Goal: Transaction & Acquisition: Obtain resource

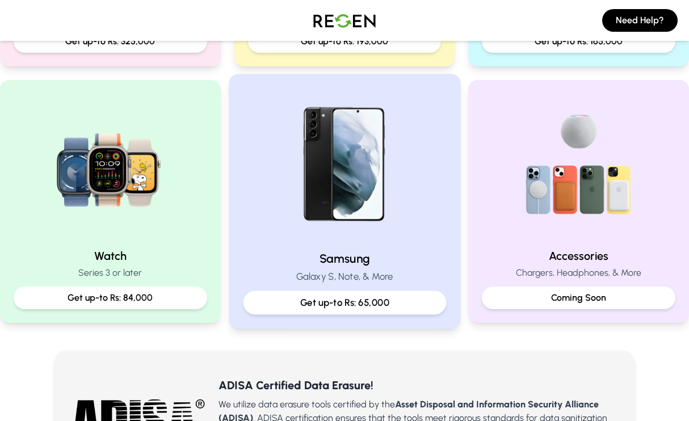
scroll to position [460, 0]
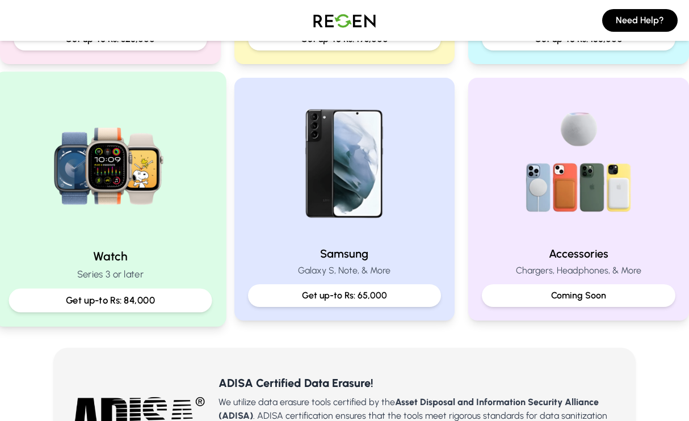
click at [129, 300] on p "Get up-to Rs: 84,000" at bounding box center [110, 300] width 184 height 14
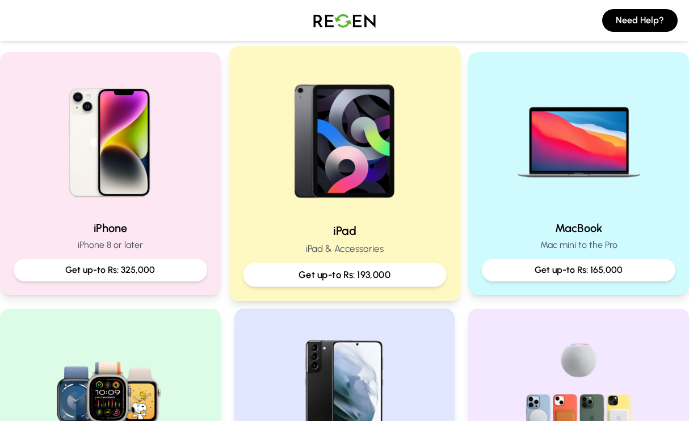
scroll to position [242, 0]
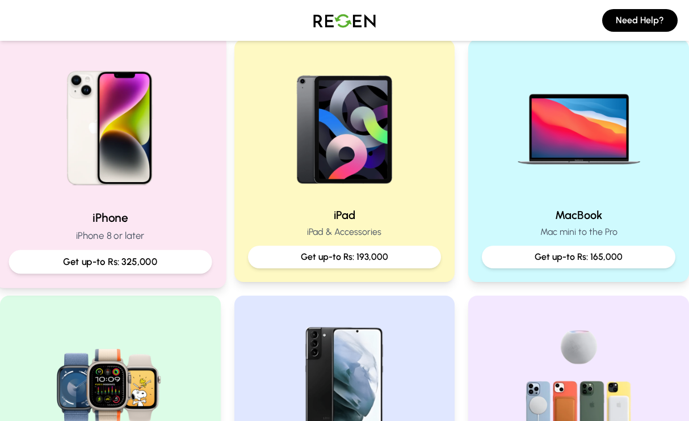
click at [126, 267] on p "Get up-to Rs: 325,000" at bounding box center [110, 262] width 184 height 14
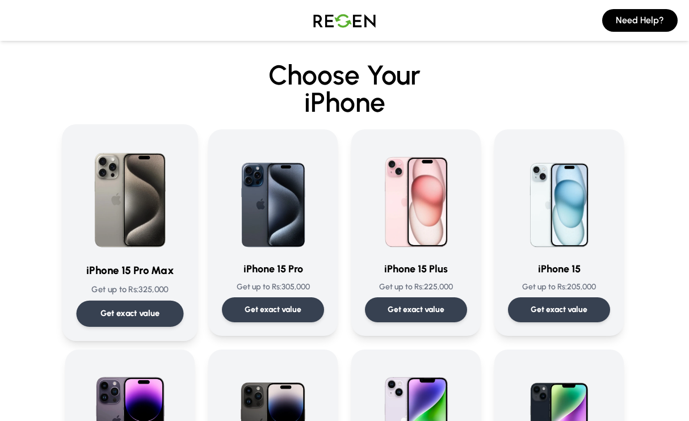
click at [123, 314] on p "Get exact value" at bounding box center [130, 313] width 60 height 12
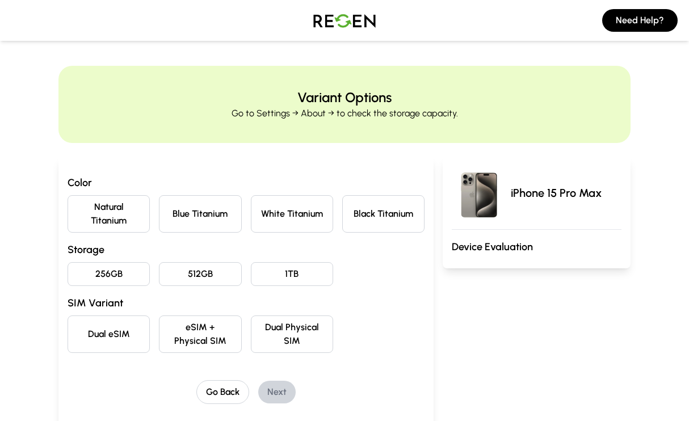
click at [103, 223] on button "Natural Titanium" at bounding box center [109, 213] width 82 height 37
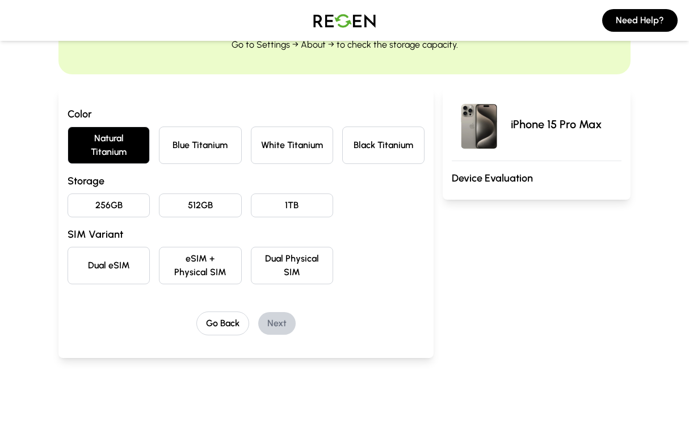
scroll to position [75, 0]
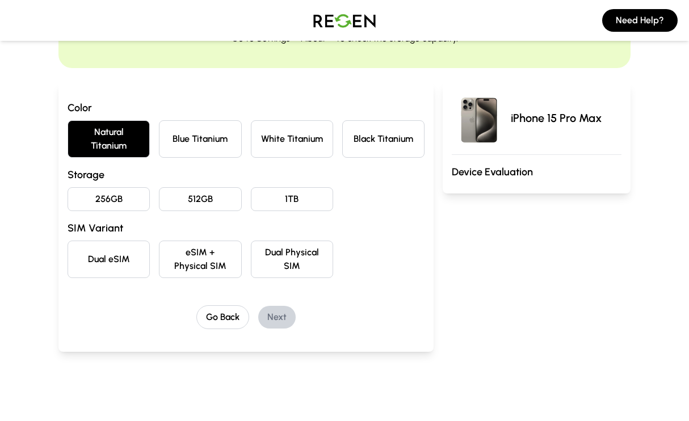
click at [100, 193] on button "256GB" at bounding box center [109, 199] width 82 height 24
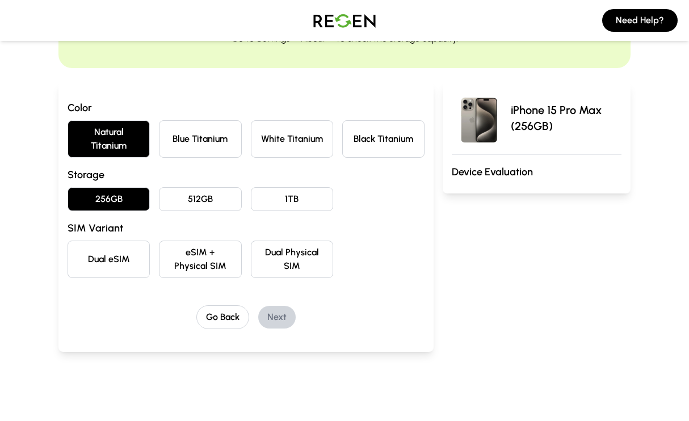
click at [123, 262] on button "Dual eSIM" at bounding box center [109, 259] width 82 height 37
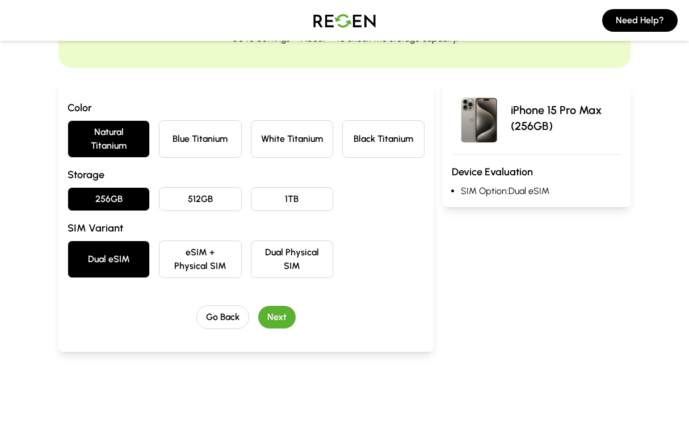
click at [289, 265] on button "Dual Physical SIM" at bounding box center [292, 259] width 82 height 37
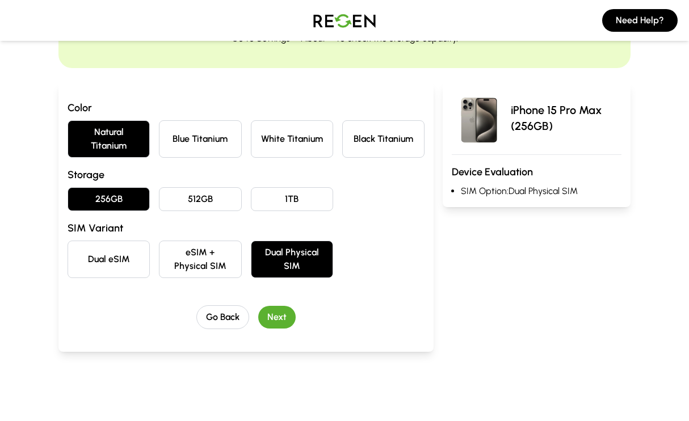
click at [279, 316] on button "Next" at bounding box center [276, 317] width 37 height 23
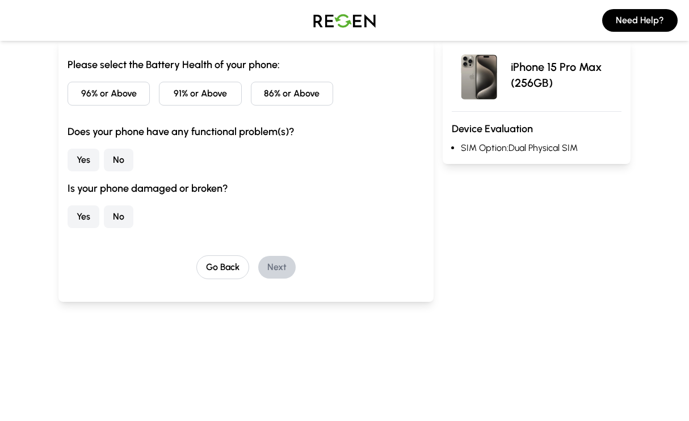
scroll to position [120, 0]
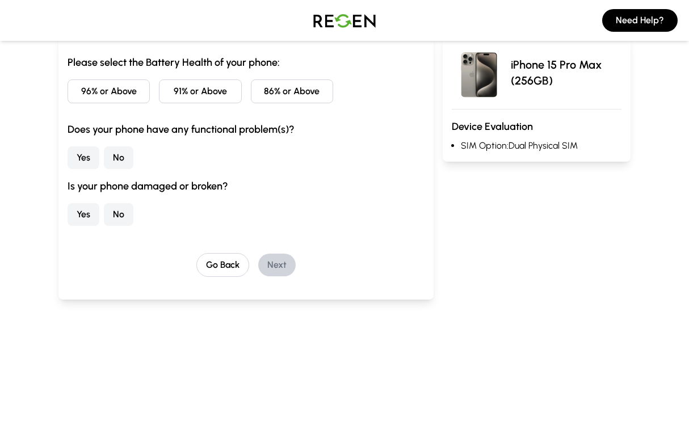
click at [120, 161] on button "No" at bounding box center [118, 157] width 29 height 23
click at [120, 224] on button "No" at bounding box center [118, 214] width 29 height 23
click at [268, 92] on button "86% or Above" at bounding box center [292, 91] width 82 height 24
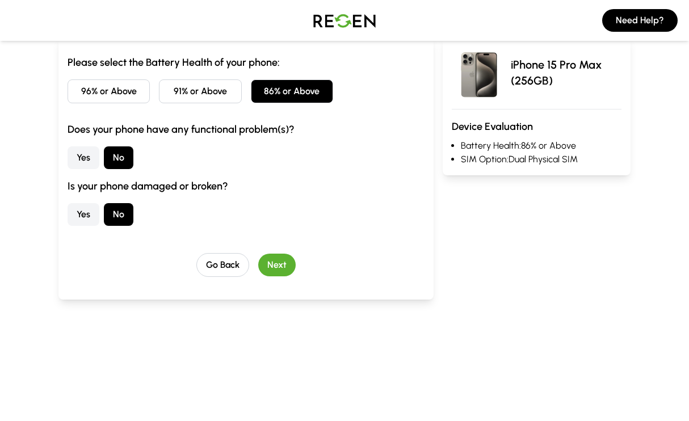
click at [286, 269] on button "Next" at bounding box center [276, 265] width 37 height 23
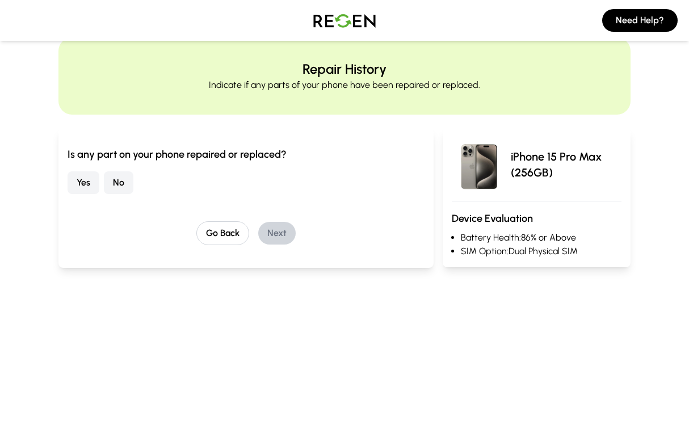
scroll to position [0, 0]
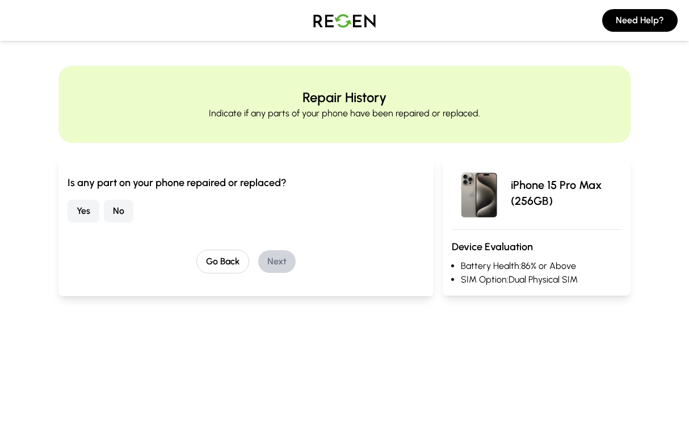
click at [117, 206] on button "No" at bounding box center [118, 211] width 29 height 23
click at [250, 243] on div "Is any part on your phone repaired or replaced? Yes No Go Back Next" at bounding box center [246, 224] width 357 height 99
click at [267, 251] on button "Next" at bounding box center [276, 261] width 37 height 23
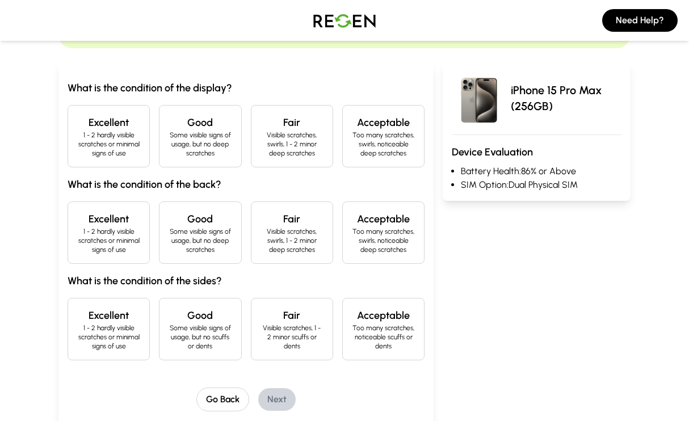
scroll to position [139, 0]
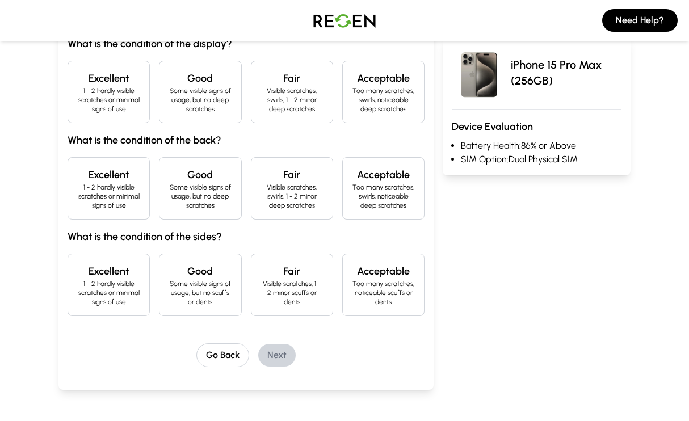
click at [120, 104] on p "1 - 2 hardly visible scratches or minimal signs of use" at bounding box center [108, 99] width 63 height 27
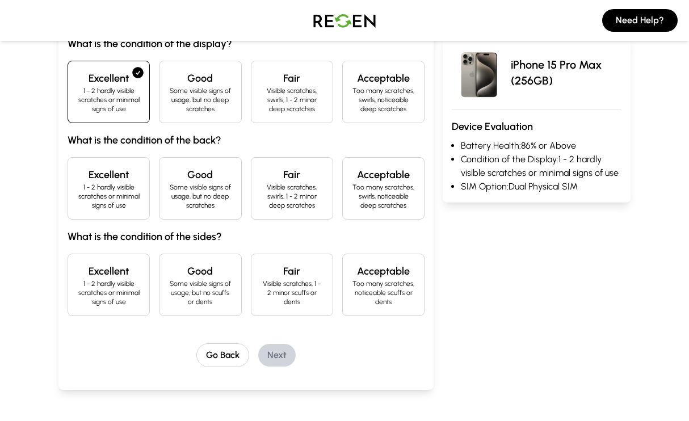
click at [115, 183] on p "1 - 2 hardly visible scratches or minimal signs of use" at bounding box center [108, 196] width 63 height 27
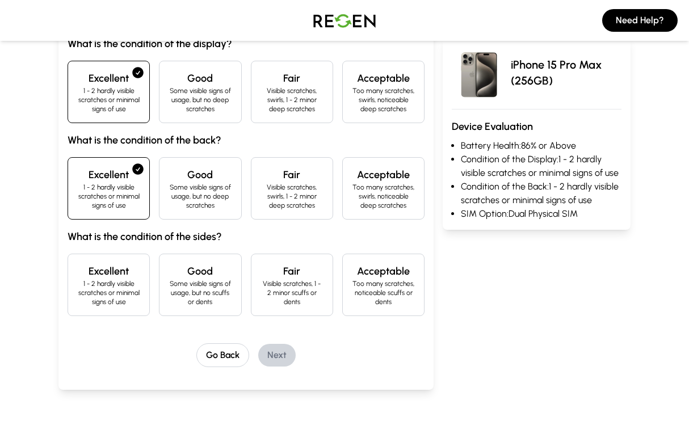
click at [112, 273] on h4 "Excellent" at bounding box center [108, 271] width 63 height 16
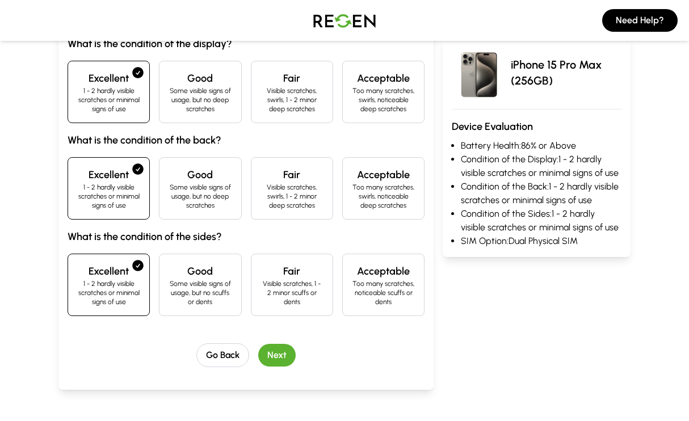
click at [271, 344] on button "Next" at bounding box center [276, 355] width 37 height 23
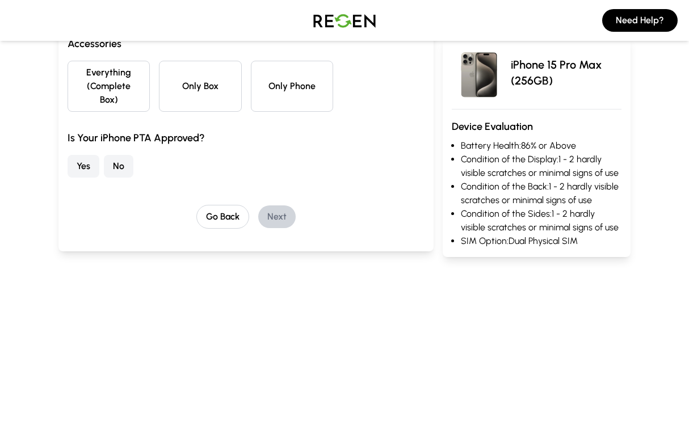
scroll to position [0, 0]
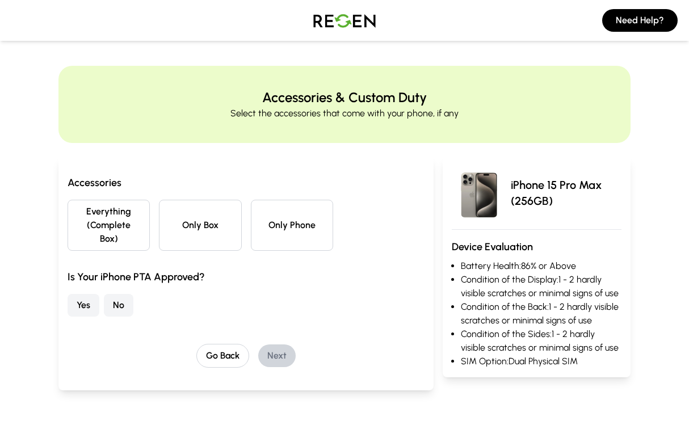
click at [106, 228] on button "Everything (Complete Box)" at bounding box center [109, 225] width 82 height 51
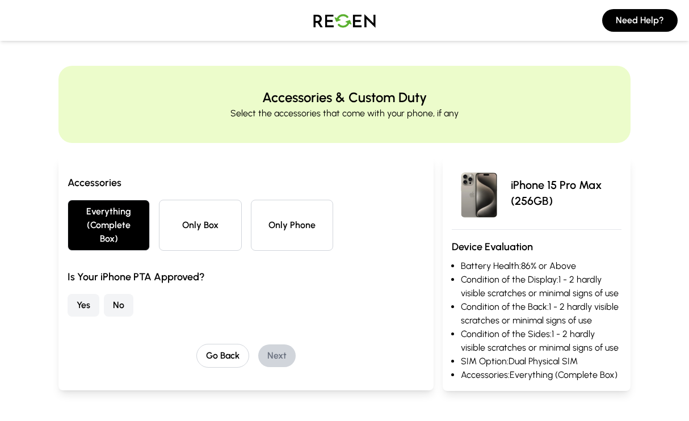
click at [82, 303] on button "Yes" at bounding box center [84, 305] width 32 height 23
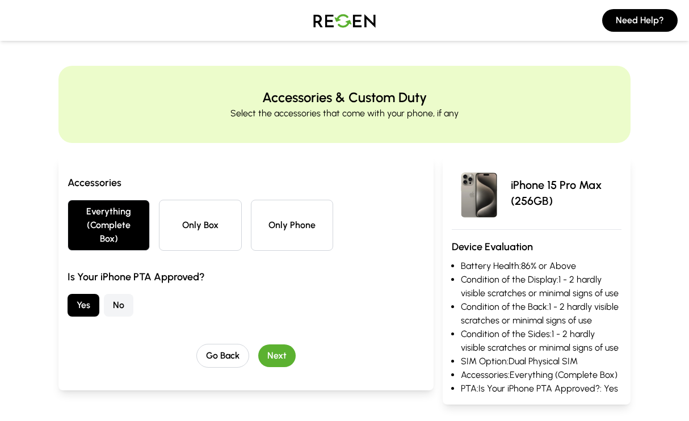
click at [283, 359] on button "Next" at bounding box center [276, 355] width 37 height 23
